Goal: Task Accomplishment & Management: Use online tool/utility

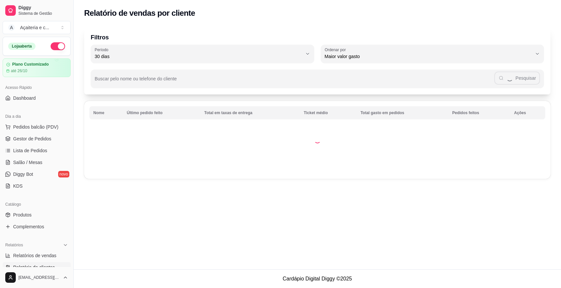
select select "30"
select select "HIGHEST_TOTAL_SPENT_WITH_ORDERS"
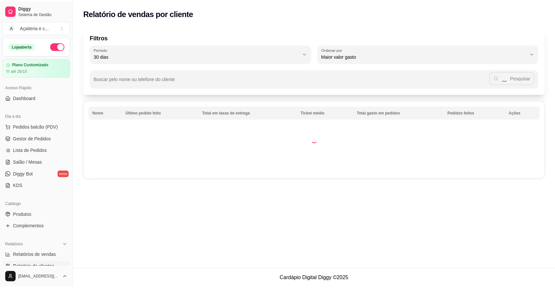
scroll to position [93, 0]
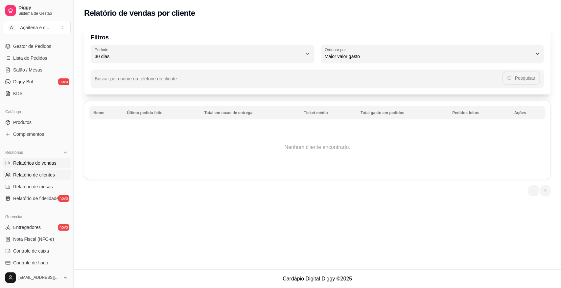
click at [35, 165] on span "Relatórios de vendas" at bounding box center [34, 163] width 43 height 7
select select "ALL"
select select "0"
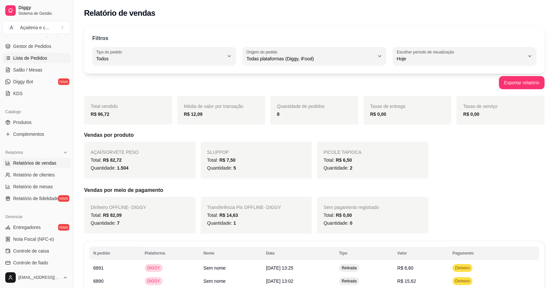
click at [45, 55] on span "Lista de Pedidos" at bounding box center [30, 58] width 34 height 7
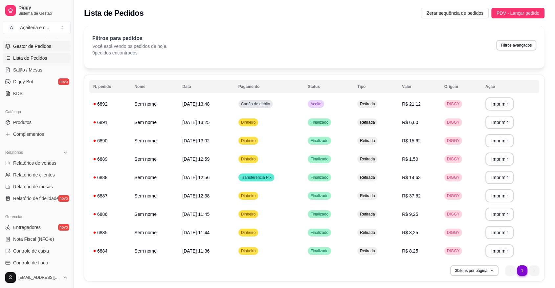
click at [44, 45] on span "Gestor de Pedidos" at bounding box center [32, 46] width 38 height 7
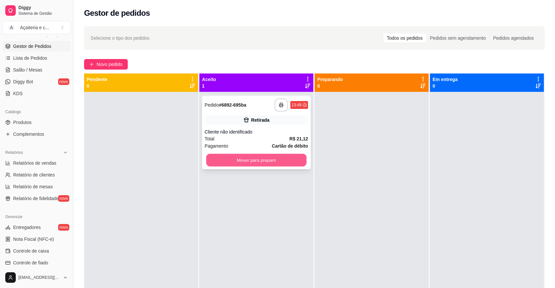
click at [269, 158] on button "Mover para preparo" at bounding box center [256, 160] width 101 height 13
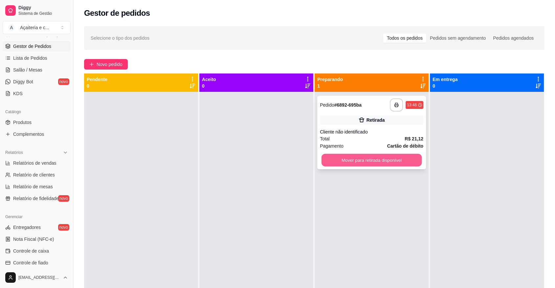
click at [393, 156] on button "Mover para retirada disponível" at bounding box center [372, 160] width 101 height 13
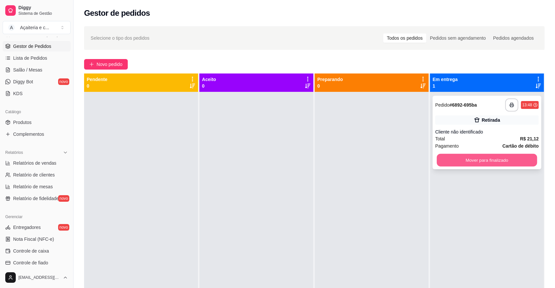
click at [465, 157] on button "Mover para finalizado" at bounding box center [487, 160] width 101 height 13
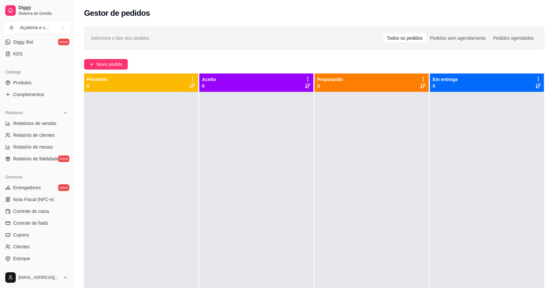
scroll to position [138, 0]
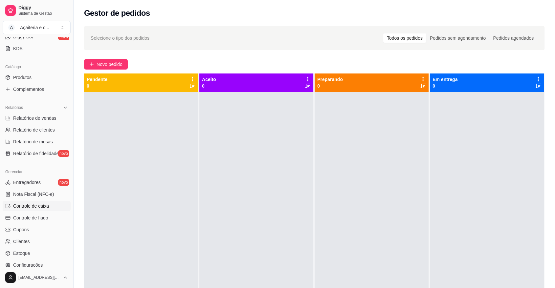
click at [51, 208] on link "Controle de caixa" at bounding box center [37, 206] width 68 height 11
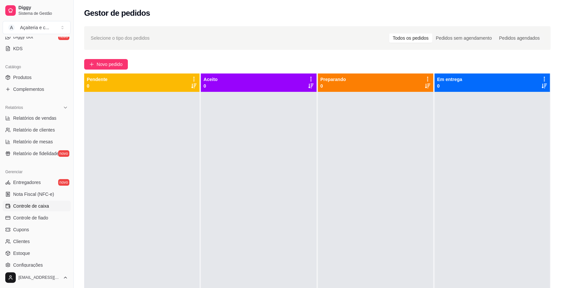
click at [51, 208] on link "Controle de caixa" at bounding box center [37, 206] width 68 height 11
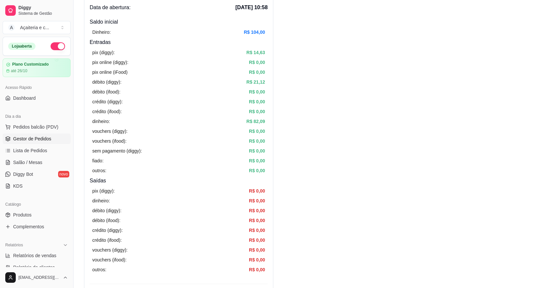
click at [41, 136] on span "Gestor de Pedidos" at bounding box center [32, 139] width 38 height 7
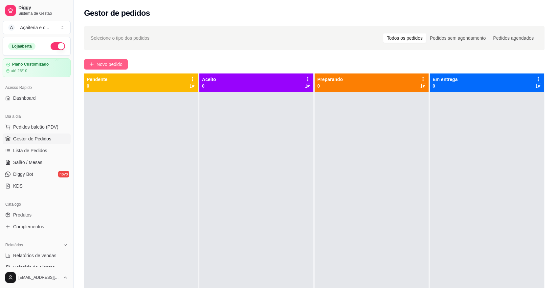
click at [101, 64] on span "Novo pedido" at bounding box center [110, 64] width 26 height 7
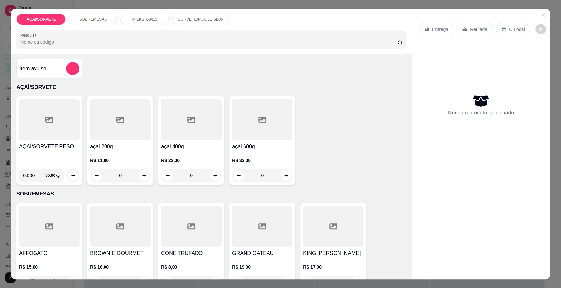
click at [54, 154] on div "AÇAÍ/SORVETE PESO" at bounding box center [49, 153] width 60 height 21
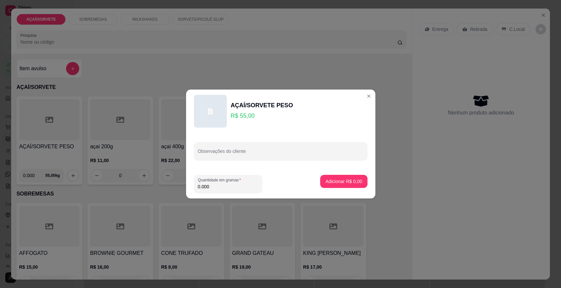
click at [245, 189] on input "0.000" at bounding box center [228, 187] width 60 height 7
type input "0.280"
click at [331, 181] on p "Adicionar R$ 15,40" at bounding box center [342, 181] width 38 height 6
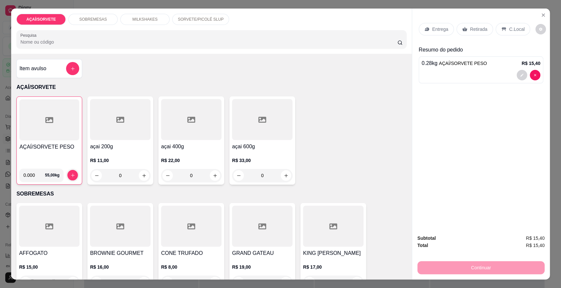
click at [475, 24] on div "Retirada" at bounding box center [474, 29] width 36 height 12
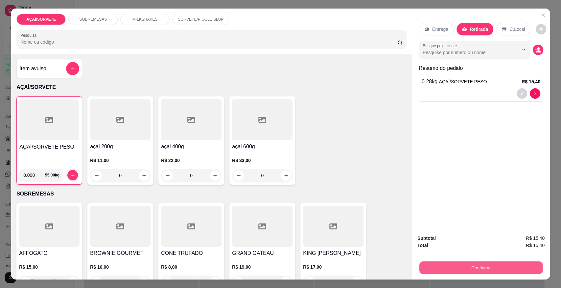
click at [449, 271] on button "Continuar" at bounding box center [480, 267] width 123 height 13
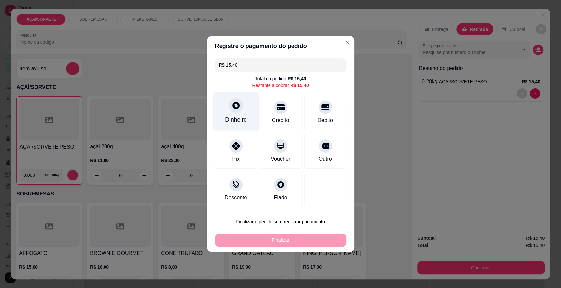
click at [232, 122] on div "Dinheiro" at bounding box center [236, 120] width 22 height 9
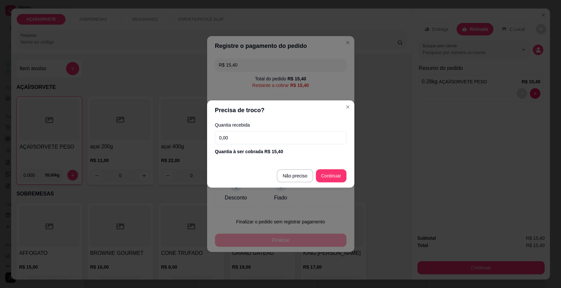
click at [282, 138] on input "0,00" at bounding box center [280, 137] width 131 height 13
type input "R$ 0,00"
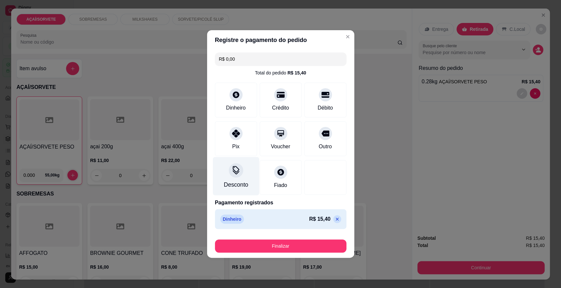
click at [237, 174] on icon at bounding box center [235, 170] width 9 height 9
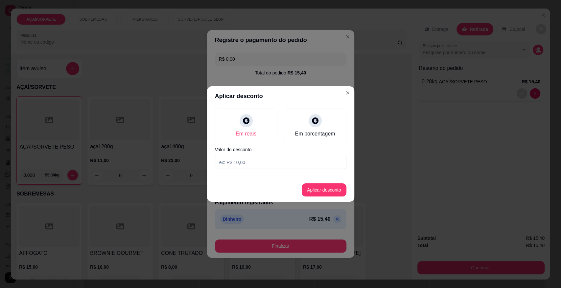
click at [261, 163] on input at bounding box center [280, 162] width 131 height 13
type input "0,40"
click at [326, 191] on button "Aplicar desconto" at bounding box center [324, 190] width 45 height 13
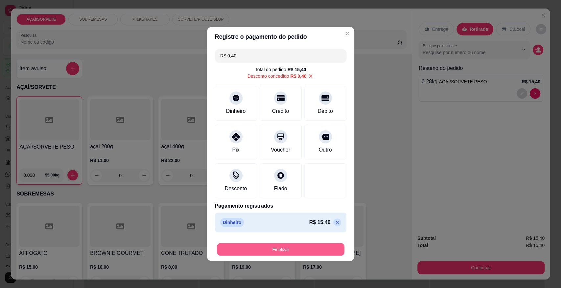
click at [281, 247] on button "Finalizar" at bounding box center [280, 249] width 127 height 13
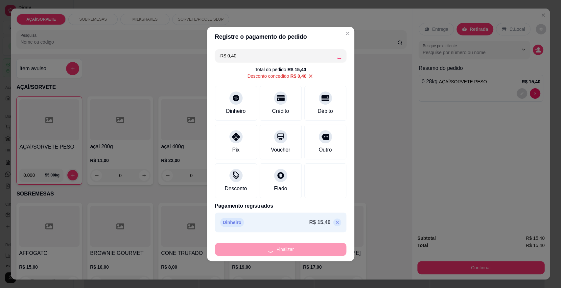
type input "-R$ 15,80"
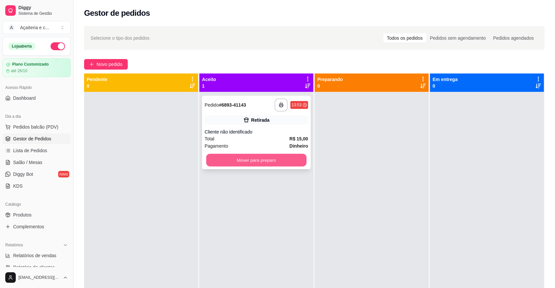
click at [274, 162] on button "Mover para preparo" at bounding box center [256, 160] width 101 height 13
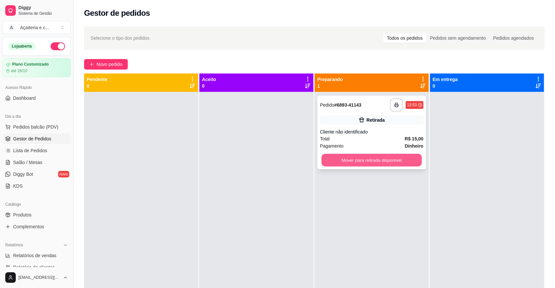
click at [381, 158] on button "Mover para retirada disponível" at bounding box center [372, 160] width 101 height 13
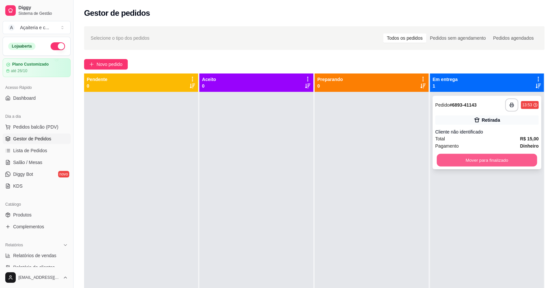
click at [471, 160] on button "Mover para finalizado" at bounding box center [487, 160] width 101 height 13
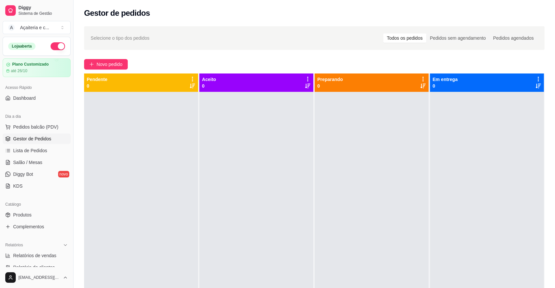
click at [69, 151] on div "Diggy Sistema de Gestão A Açaiteria e c ... Loja aberta Plano Customizado até 2…" at bounding box center [36, 144] width 73 height 288
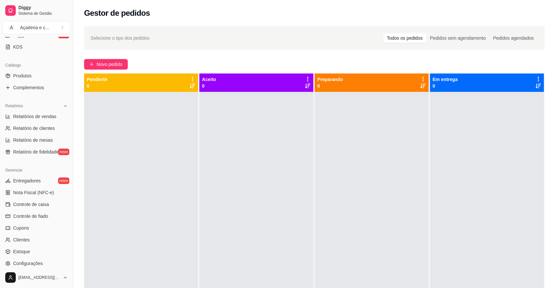
scroll to position [141, 0]
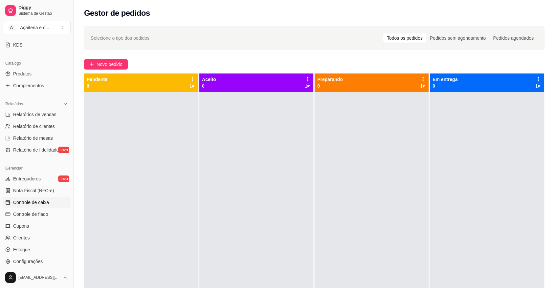
click at [45, 204] on span "Controle de caixa" at bounding box center [31, 202] width 36 height 7
